Goal: Navigation & Orientation: Find specific page/section

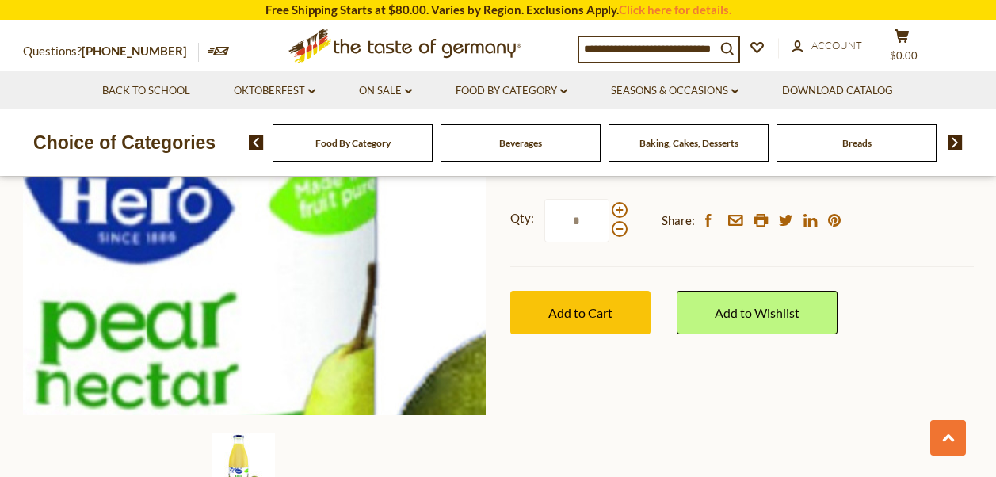
scroll to position [554, 0]
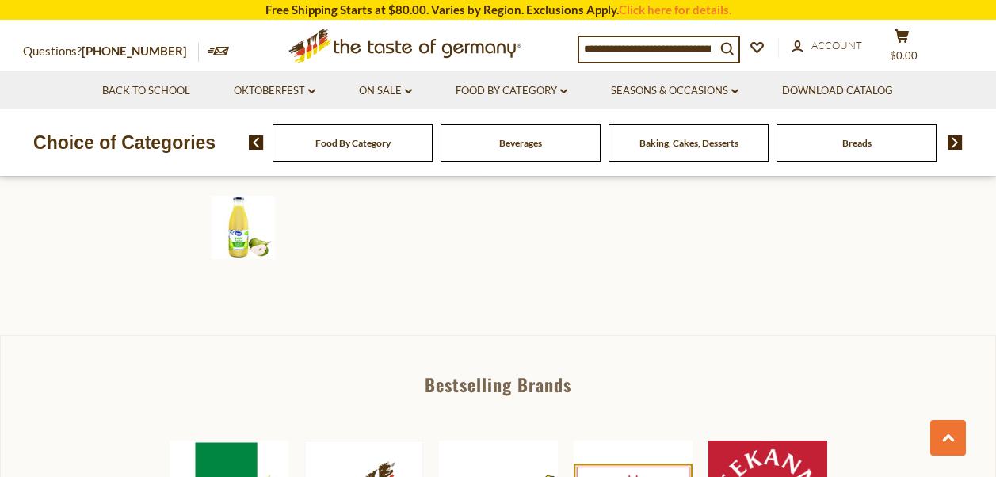
click at [378, 255] on div at bounding box center [254, 227] width 473 height 63
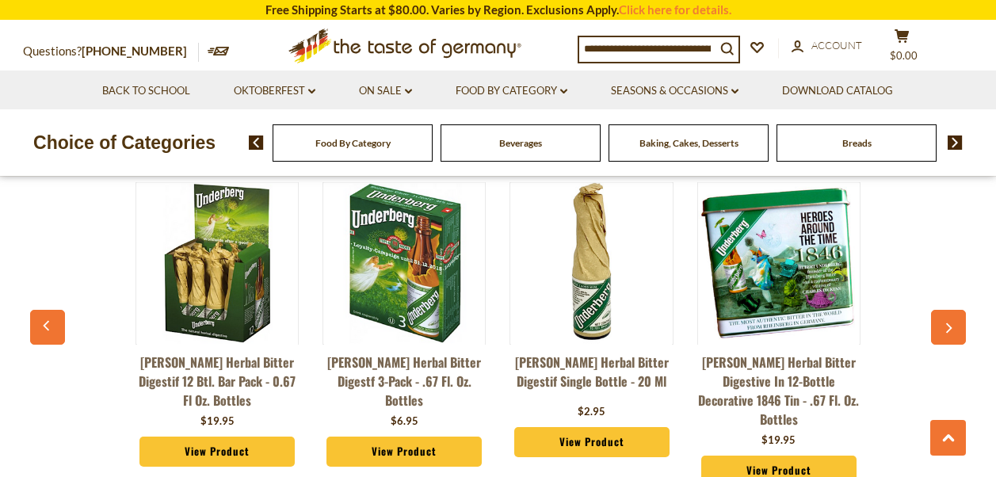
scroll to position [1663, 0]
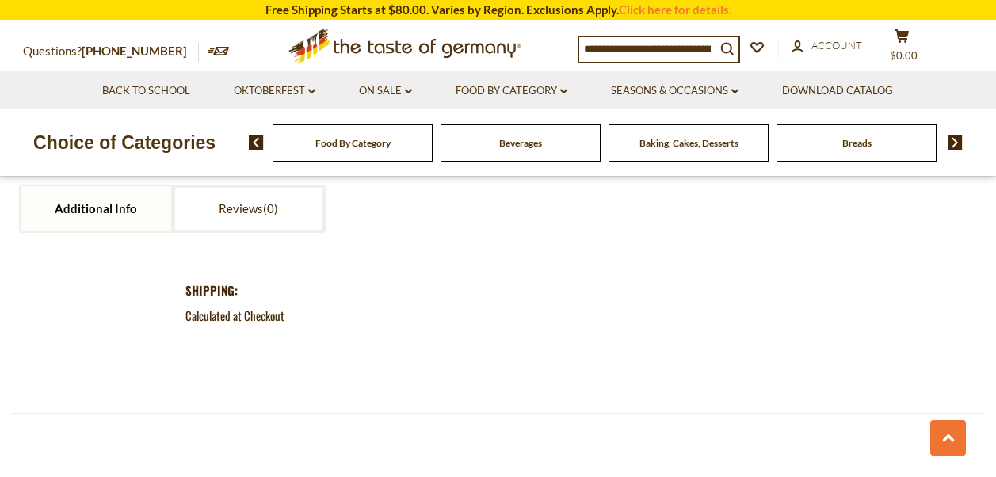
click at [371, 148] on span "Food By Category" at bounding box center [352, 143] width 75 height 12
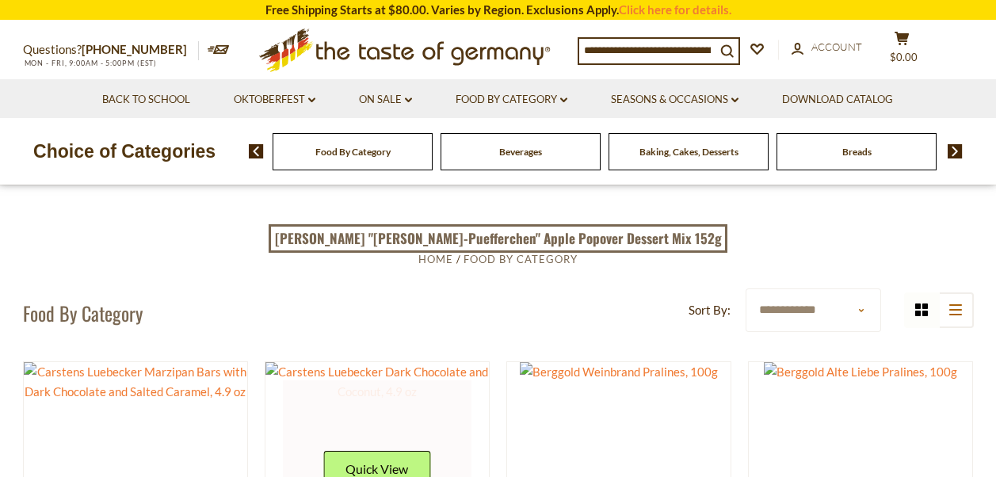
click at [448, 397] on link at bounding box center [377, 474] width 188 height 188
